Goal: Navigation & Orientation: Find specific page/section

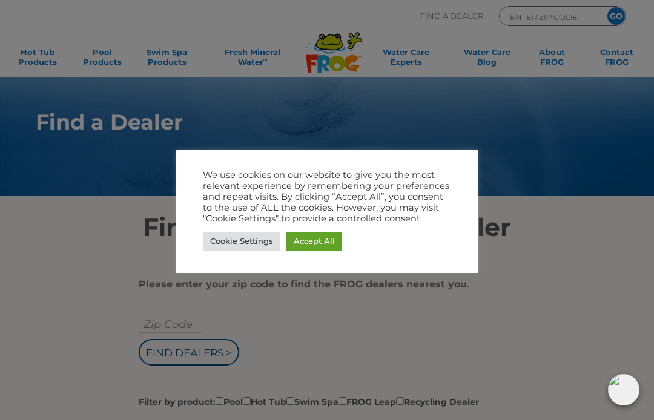
click at [239, 247] on link "Cookie Settings" at bounding box center [242, 241] width 78 height 19
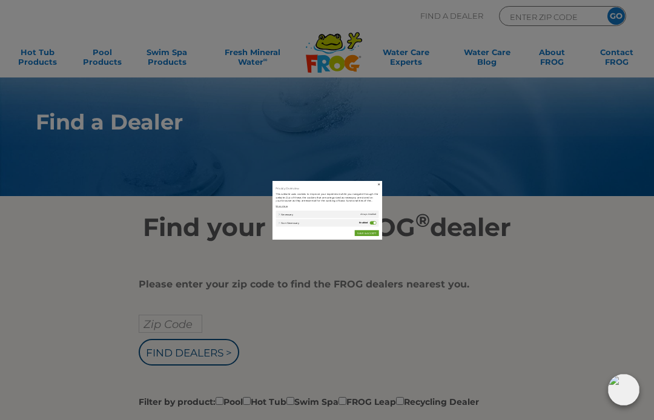
click at [335, 238] on div "Necessary Necessary Always Enabled" at bounding box center [327, 224] width 367 height 27
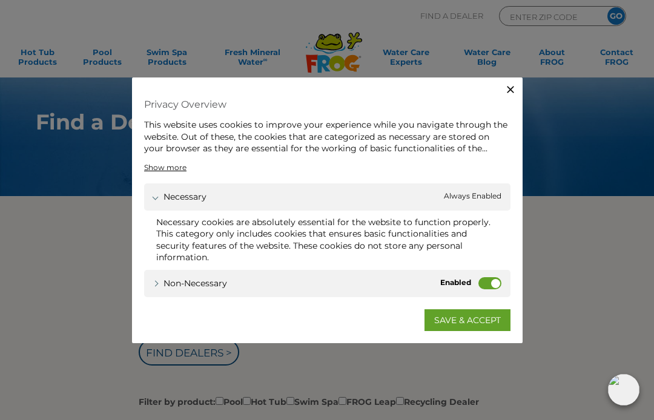
click at [451, 310] on link "SAVE & ACCEPT" at bounding box center [468, 321] width 86 height 22
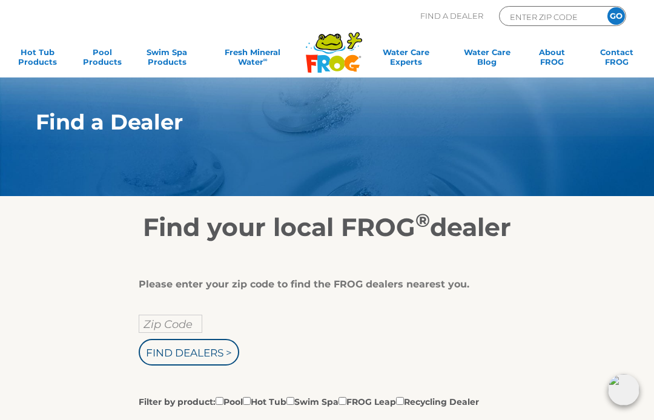
click at [207, 354] on input "Find Dealers >" at bounding box center [189, 352] width 101 height 27
type input "32162"
click at [625, 11] on input "GO" at bounding box center [617, 16] width 18 height 18
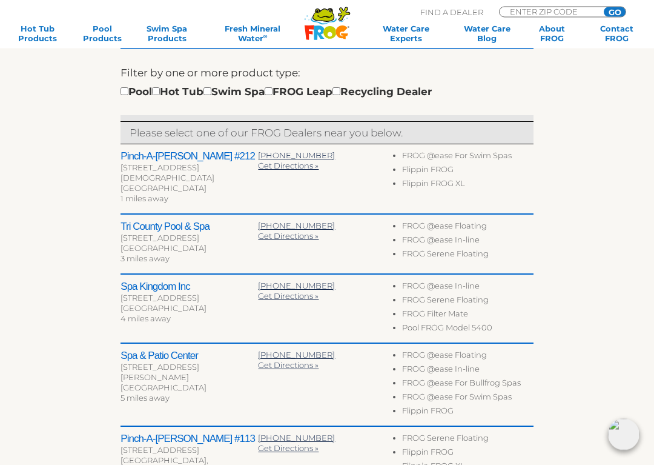
scroll to position [357, 0]
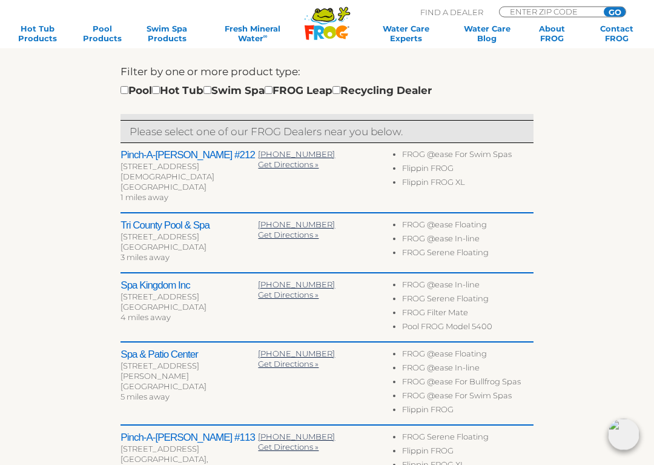
click at [160, 87] on input "checkbox" at bounding box center [156, 91] width 8 height 8
checkbox input "true"
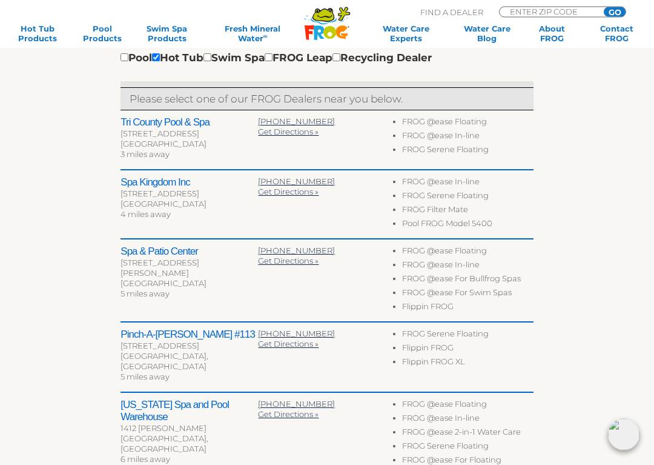
scroll to position [391, 0]
click at [170, 261] on div "[STREET_ADDRESS][PERSON_NAME]" at bounding box center [190, 267] width 138 height 21
click at [201, 124] on h2 "Tri County Pool & Spa" at bounding box center [190, 122] width 138 height 12
click at [155, 122] on h2 "Tri County Pool & Spa" at bounding box center [190, 122] width 138 height 12
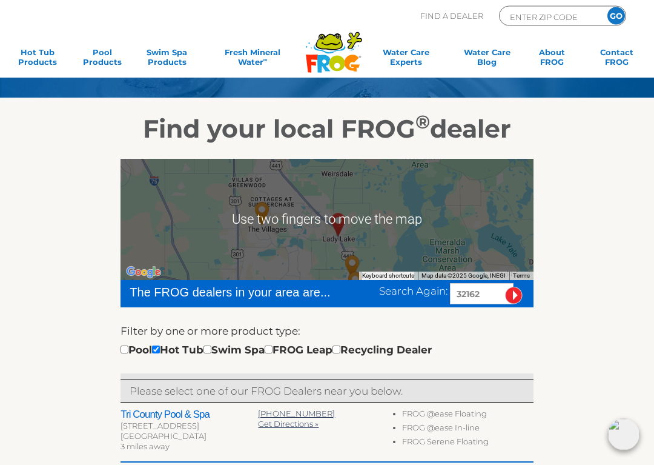
scroll to position [99, 0]
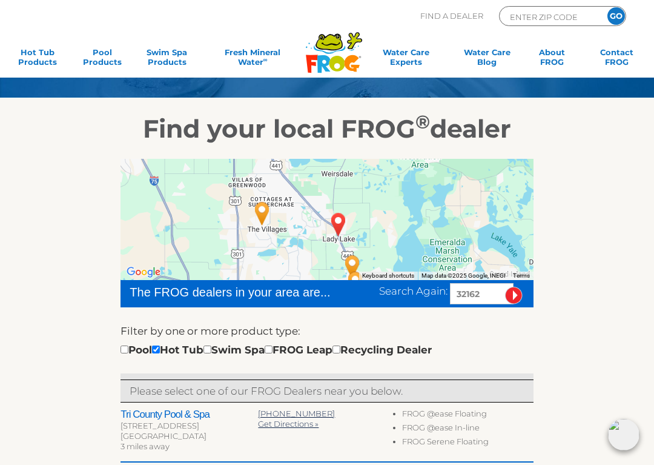
click at [491, 294] on input "32162" at bounding box center [482, 293] width 64 height 21
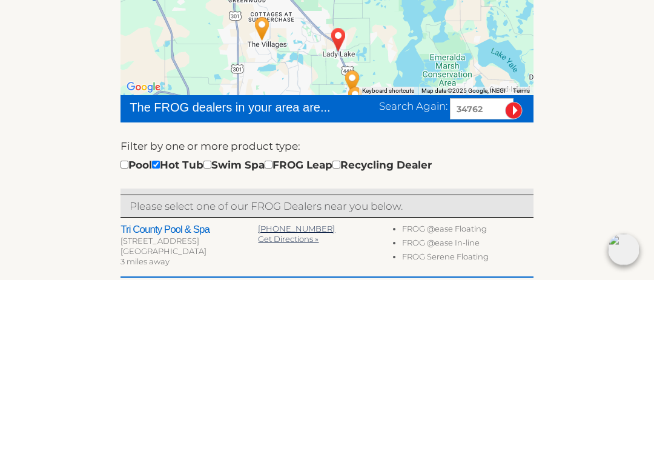
type input "34762"
click at [514, 287] on input "image" at bounding box center [514, 296] width 18 height 18
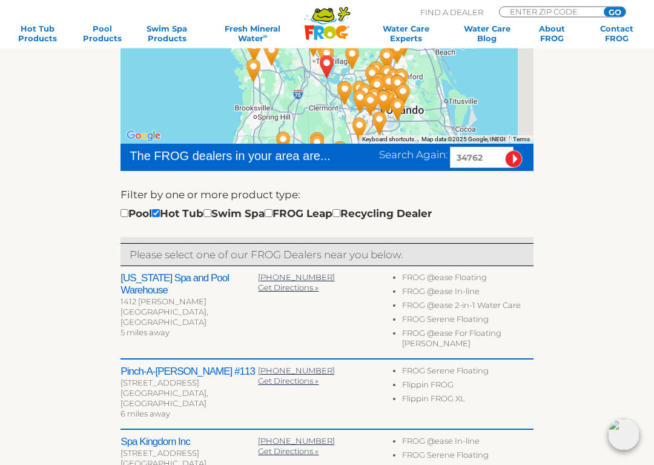
scroll to position [236, 0]
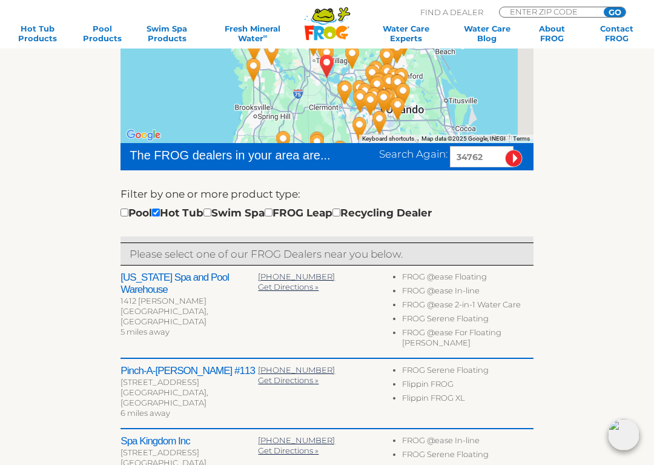
click at [296, 287] on span "Get Directions »" at bounding box center [288, 287] width 61 height 10
